Goal: Entertainment & Leisure: Consume media (video, audio)

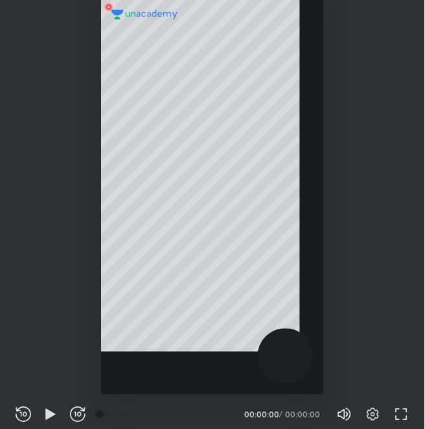
scroll to position [429, 425]
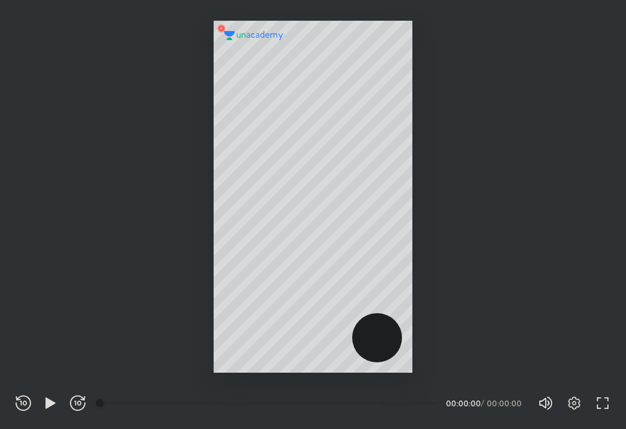
scroll to position [429, 626]
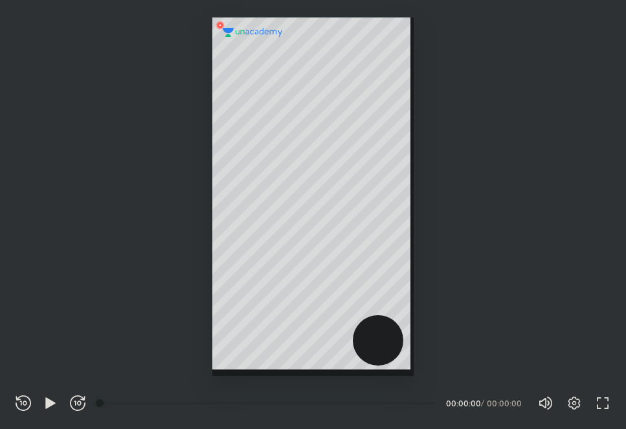
scroll to position [429, 626]
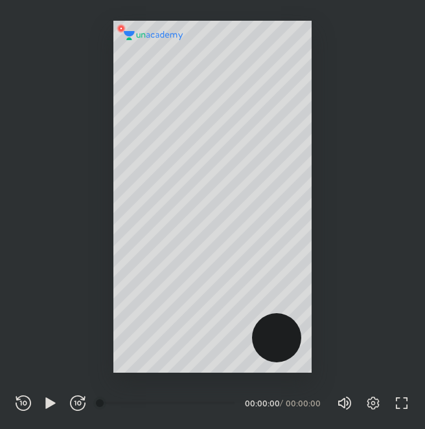
scroll to position [429, 425]
